Goal: Information Seeking & Learning: Learn about a topic

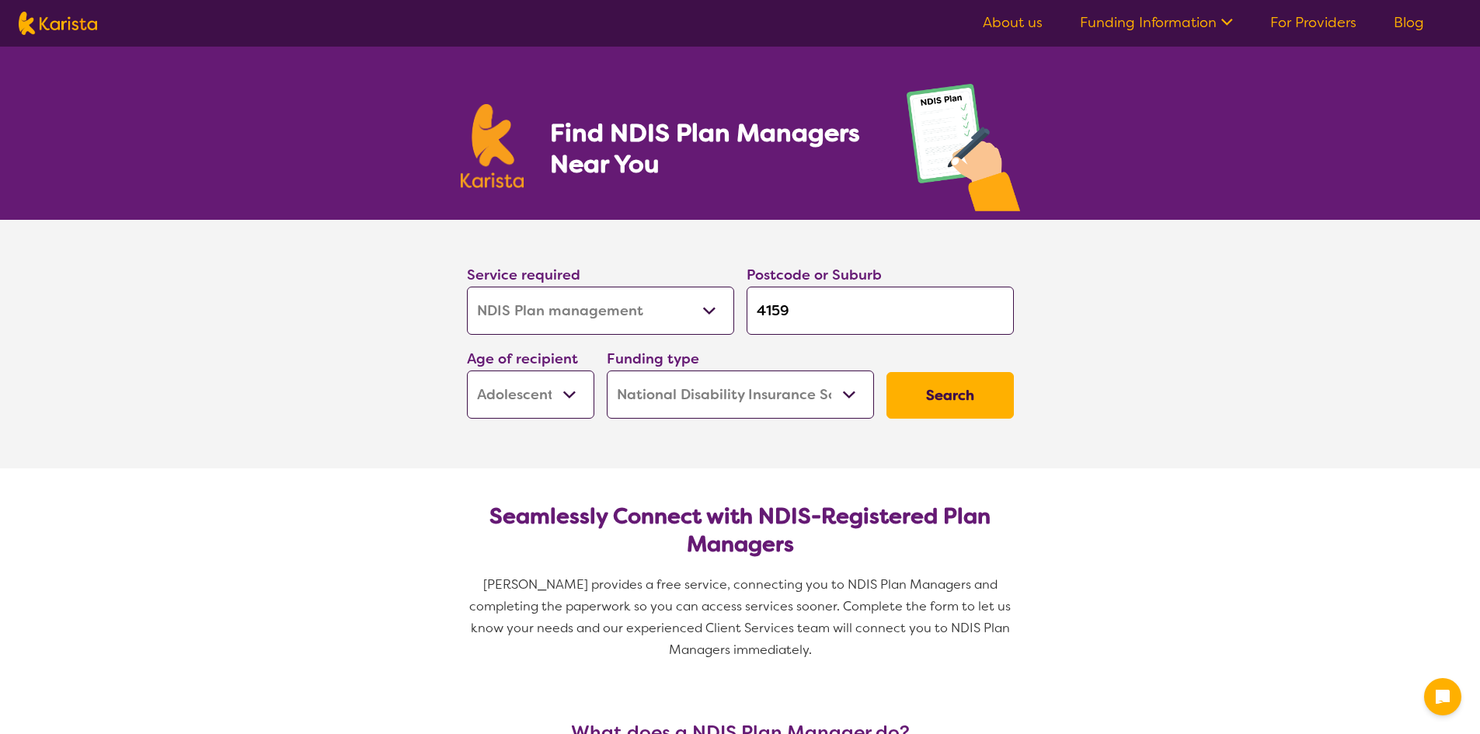
select select "NDIS Plan management"
select select "AS"
select select "NDIS"
select select "NDIS Plan management"
select select "AS"
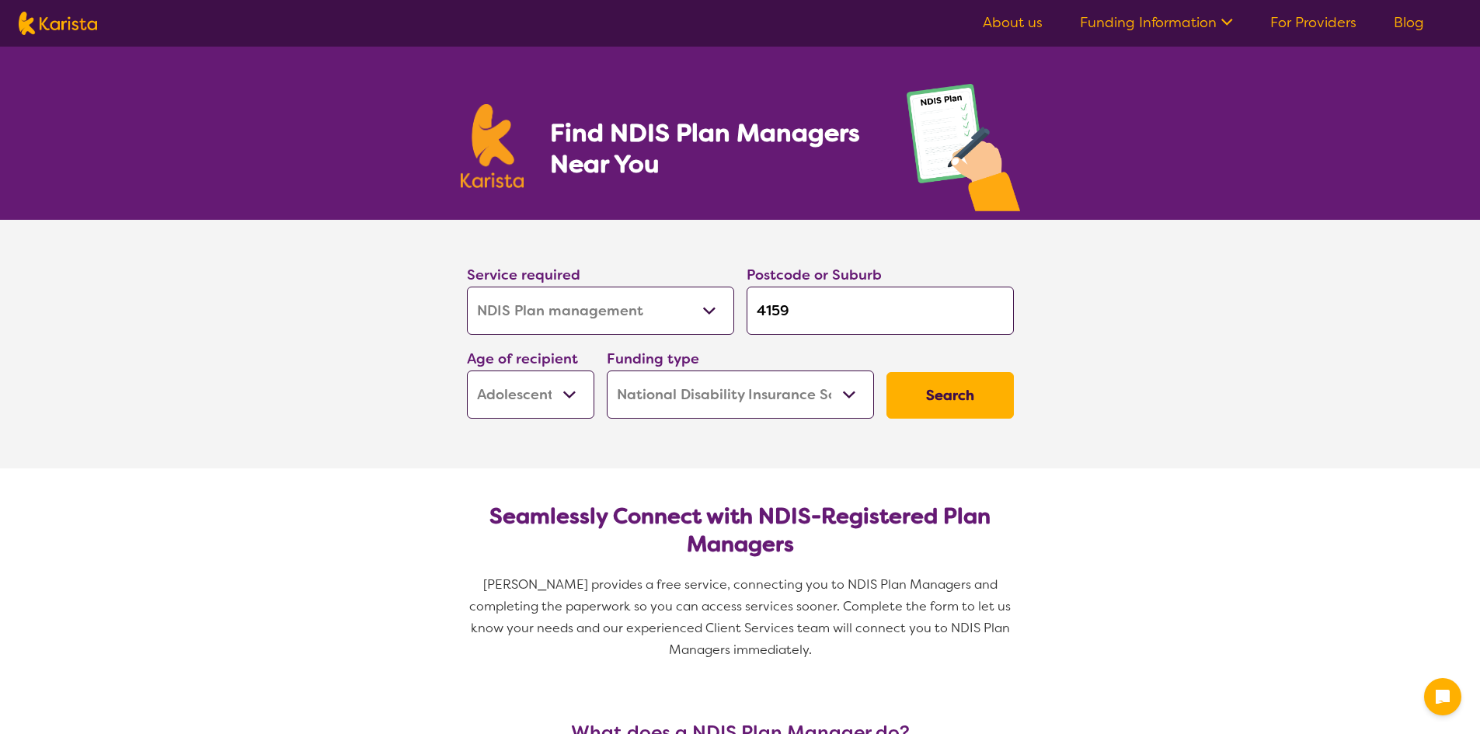
select select "NDIS"
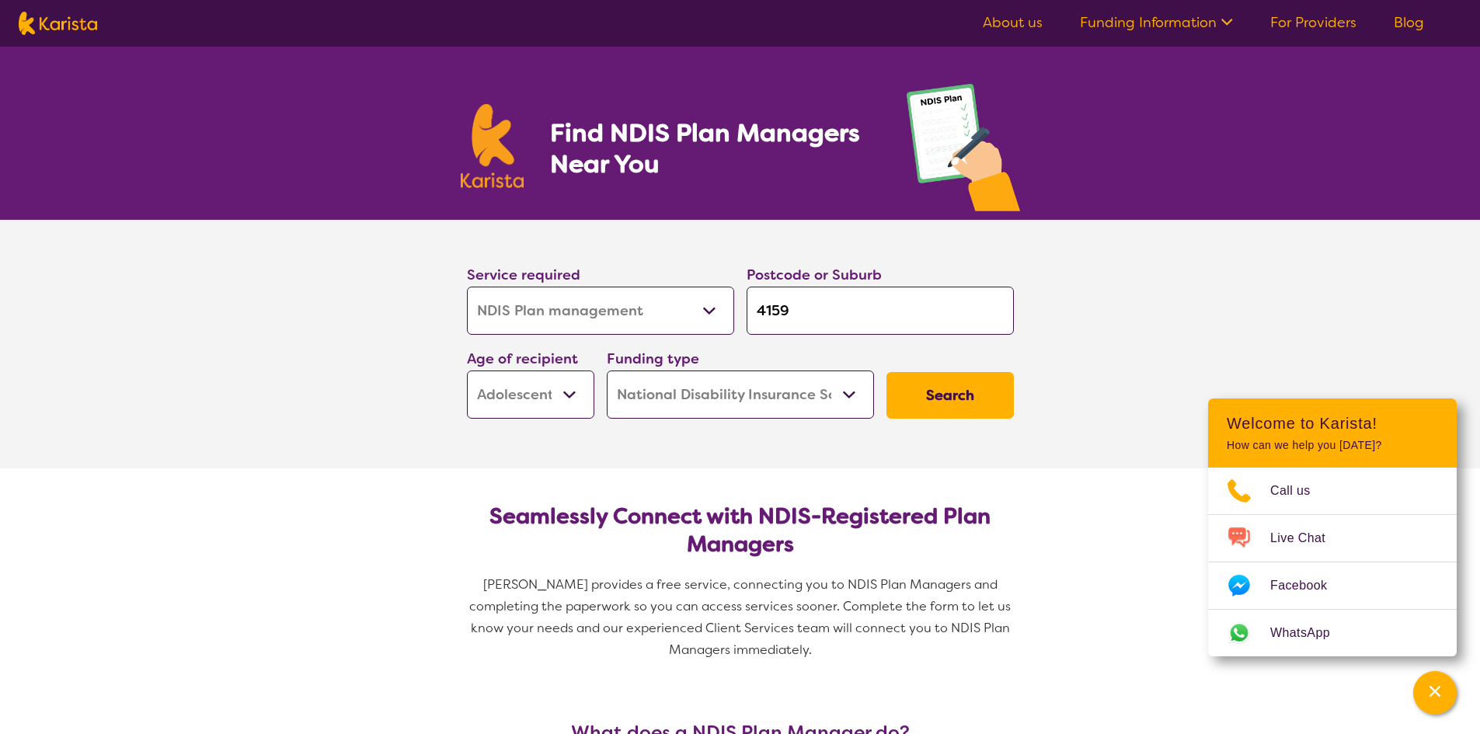
click at [576, 390] on select "Early Childhood - 0 to 9 Child - 10 to 11 Adolescent - 12 to 17 Adult - 18 to 6…" at bounding box center [530, 395] width 127 height 48
click at [950, 398] on button "Search" at bounding box center [949, 395] width 127 height 47
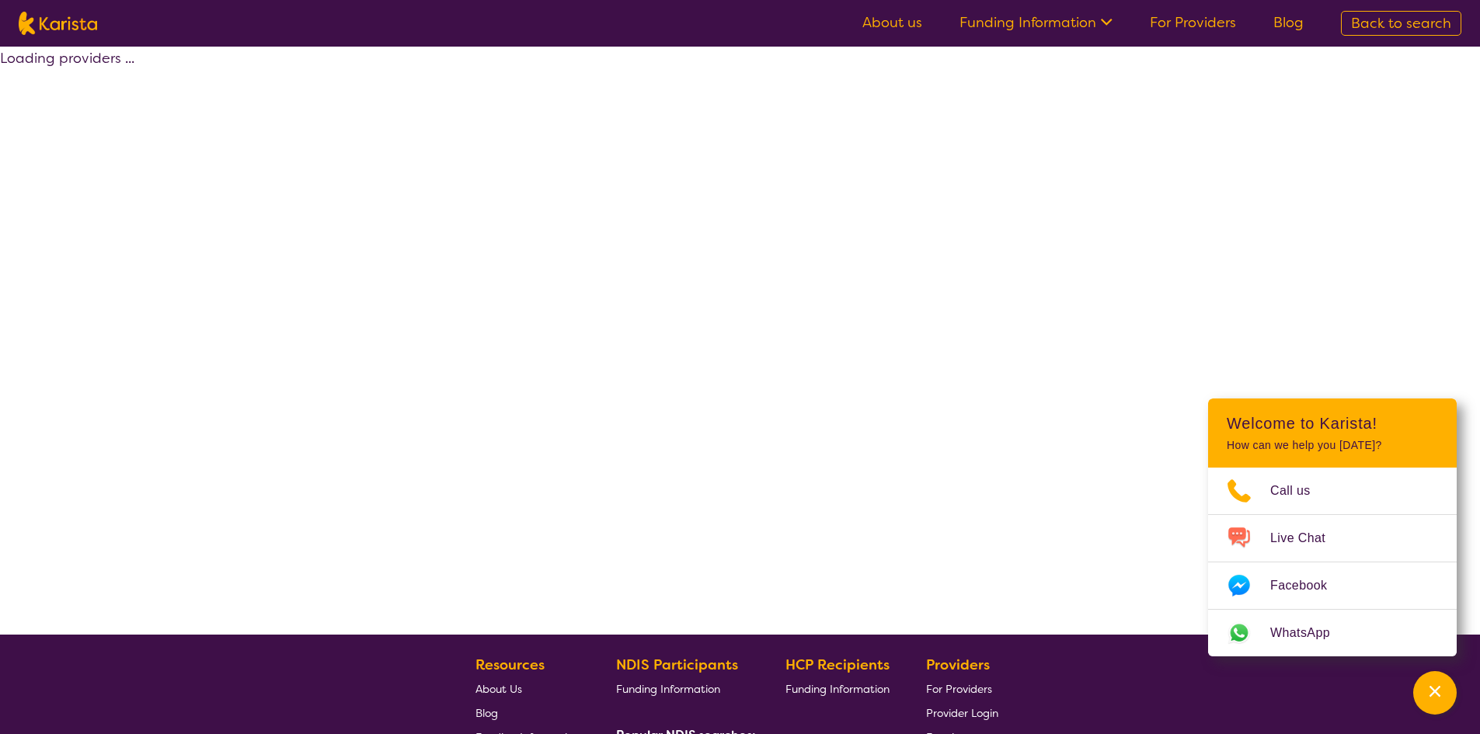
select select "by_score"
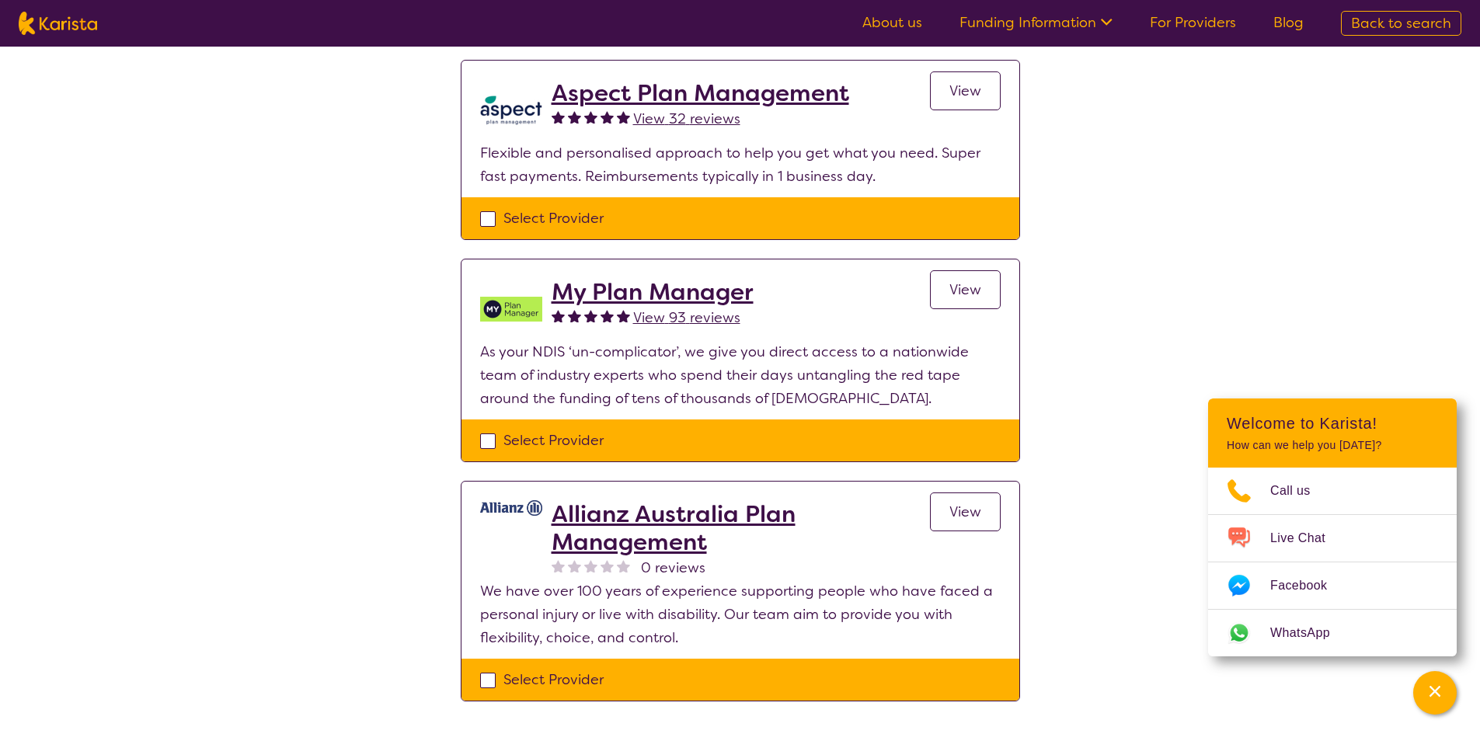
scroll to position [1165, 0]
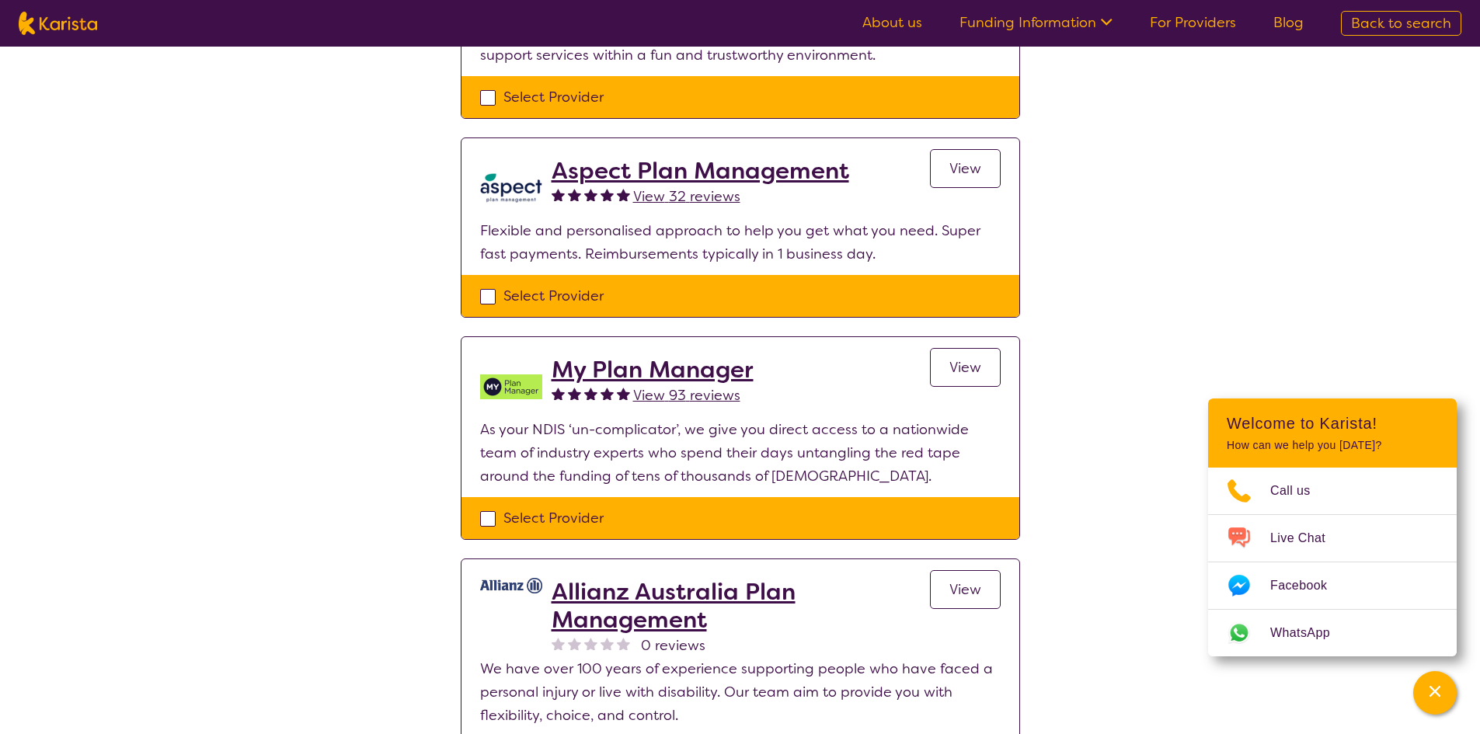
click at [709, 362] on h2 "My Plan Manager" at bounding box center [653, 370] width 202 height 28
